Goal: Task Accomplishment & Management: Use online tool/utility

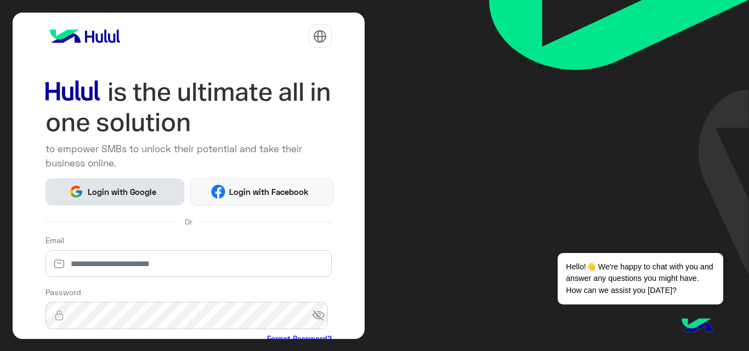
click at [82, 194] on img at bounding box center [76, 192] width 14 height 14
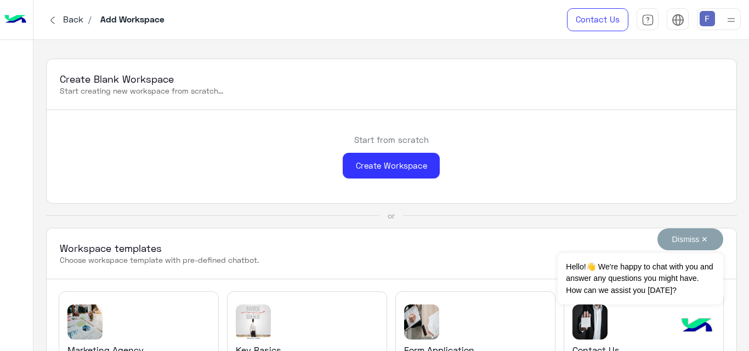
click at [641, 281] on span "Hello!👋 We're happy to chat with you and answer any questions you might have. H…" at bounding box center [640, 279] width 165 height 52
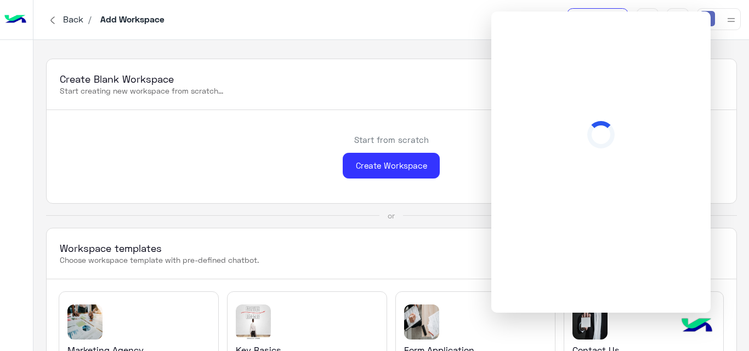
click at [69, 23] on span "Back" at bounding box center [73, 19] width 29 height 10
click at [69, 19] on span "Back" at bounding box center [73, 19] width 29 height 10
click at [362, 88] on p "Start creating new workspace from scratch..." at bounding box center [391, 91] width 663 height 11
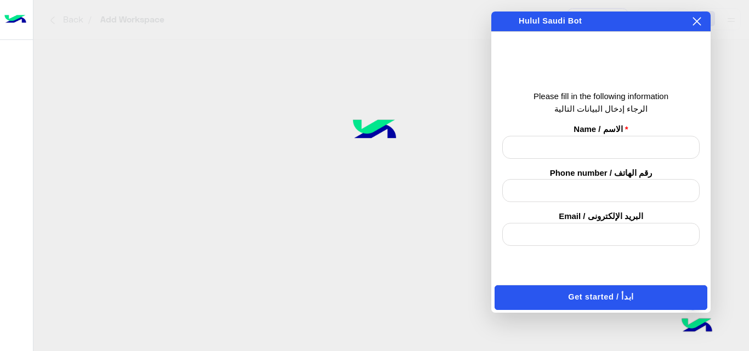
click at [410, 261] on div at bounding box center [374, 175] width 749 height 351
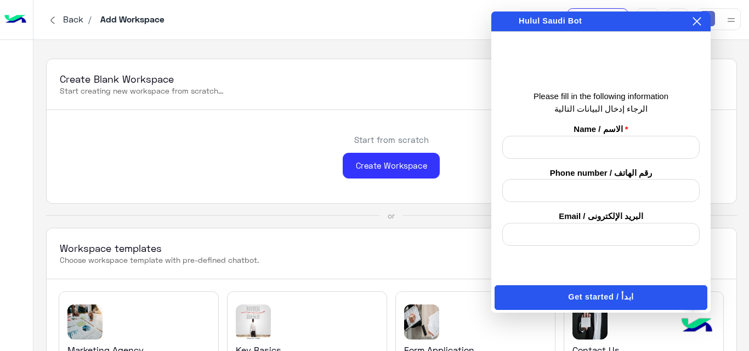
click at [699, 24] on icon at bounding box center [697, 22] width 8 height 8
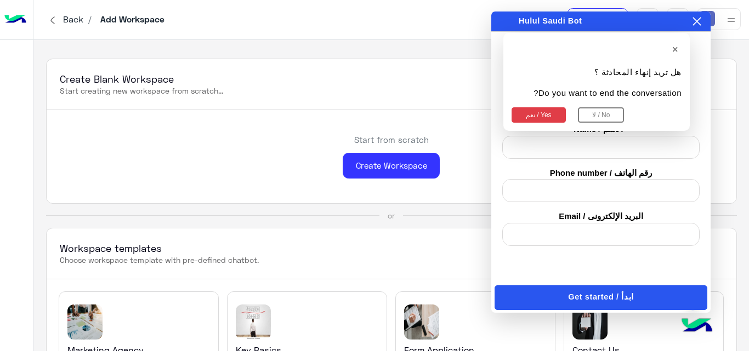
click at [548, 112] on button "نعم / Yes" at bounding box center [539, 114] width 54 height 15
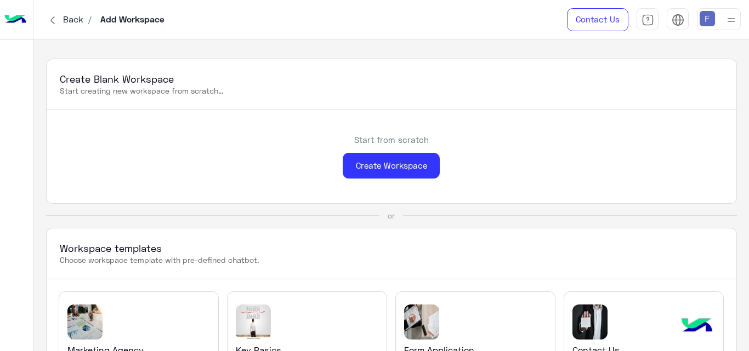
click at [62, 19] on span "Back" at bounding box center [73, 19] width 29 height 10
click at [648, 18] on img at bounding box center [648, 20] width 13 height 13
